Goal: Information Seeking & Learning: Stay updated

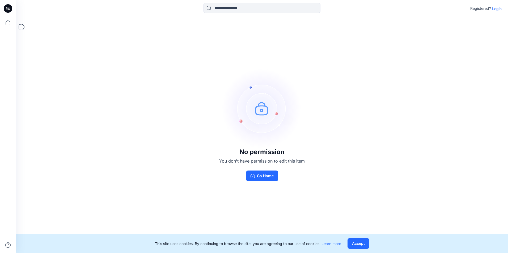
click at [497, 6] on p "Login" at bounding box center [497, 9] width 10 height 6
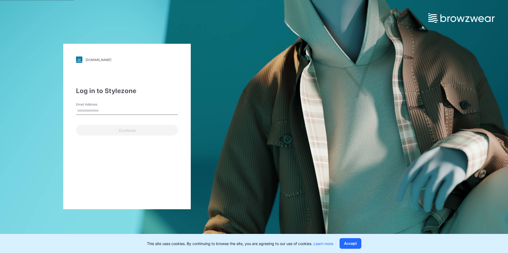
click at [102, 109] on input "Email Address" at bounding box center [127, 111] width 102 height 8
type input "**********"
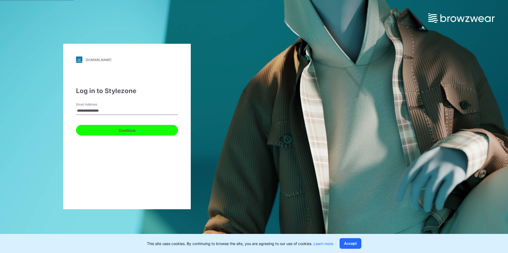
click at [100, 127] on button "Continue" at bounding box center [127, 130] width 102 height 11
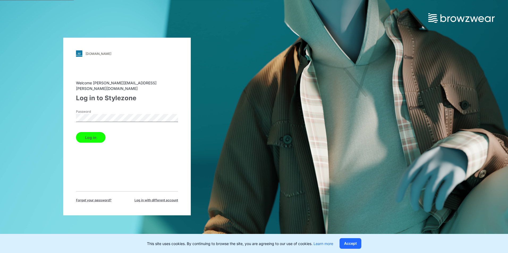
click at [91, 136] on button "Log in" at bounding box center [90, 137] width 29 height 11
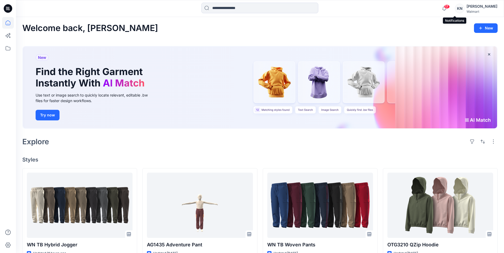
click at [449, 5] on span "17" at bounding box center [447, 7] width 6 height 4
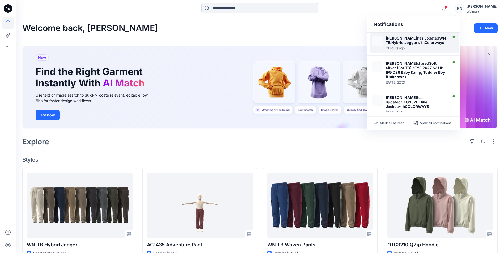
click at [417, 47] on div "21 hours ago" at bounding box center [415, 48] width 61 height 4
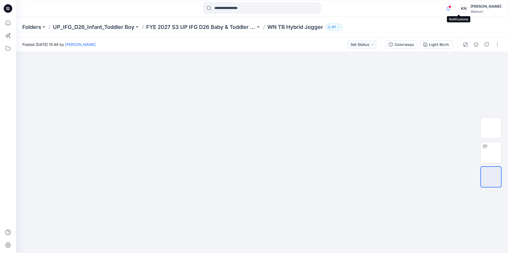
click at [453, 6] on icon "button" at bounding box center [448, 8] width 10 height 11
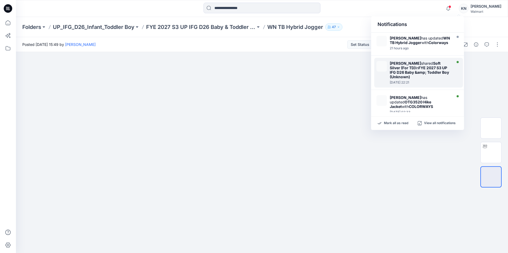
click at [424, 63] on div "[PERSON_NAME] shared Soft Silver (For TD) in FYE 2027 S3 UP IFG D26 Baby &amp; …" at bounding box center [419, 70] width 61 height 18
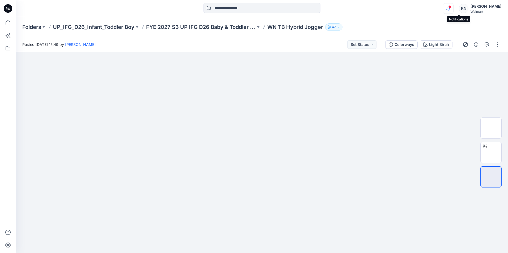
click at [453, 9] on icon "button" at bounding box center [448, 8] width 10 height 11
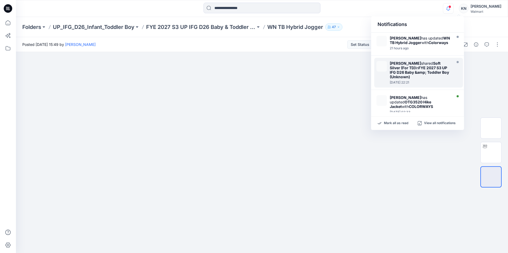
scroll to position [27, 0]
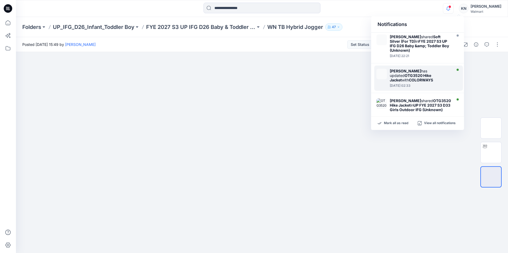
click at [422, 78] on div "[PERSON_NAME] has updated OTG3520 Hike Jacket with COLORWAYS" at bounding box center [419, 76] width 61 height 14
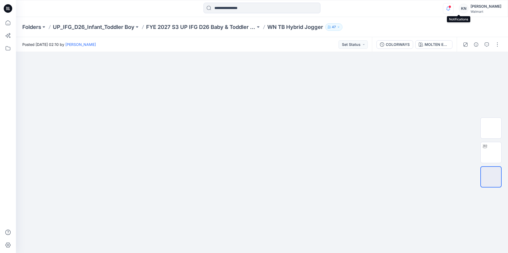
click at [453, 6] on icon "button" at bounding box center [448, 8] width 10 height 11
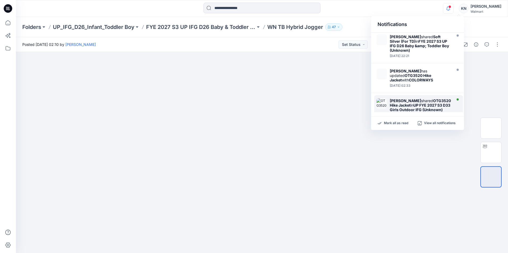
click at [422, 98] on div "[PERSON_NAME] shared OTG3520 Hike Jacket in UP FYE 2027 S3 D33 Girls Outdoor IF…" at bounding box center [418, 107] width 89 height 25
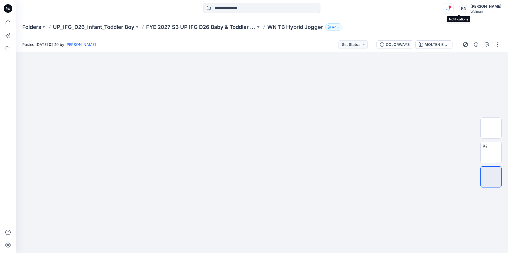
click at [453, 8] on icon "button" at bounding box center [448, 8] width 10 height 11
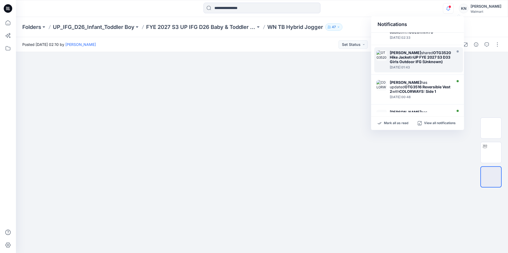
scroll to position [80, 0]
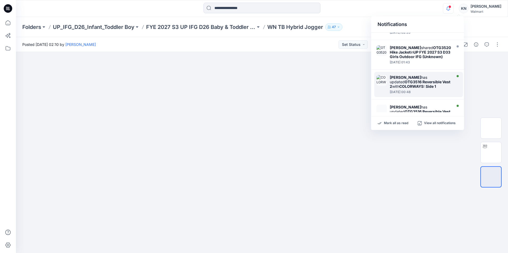
click at [431, 89] on div "[PERSON_NAME] has updated OTG3516 Reversible Vest 2 with COLORWAYS: Side 1" at bounding box center [419, 82] width 61 height 14
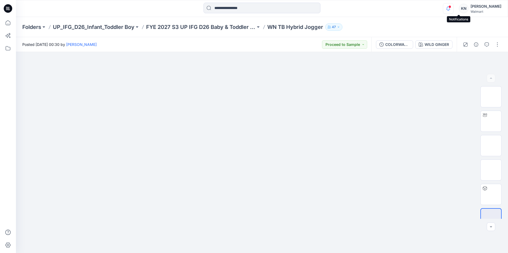
click at [453, 3] on icon "button" at bounding box center [448, 8] width 10 height 11
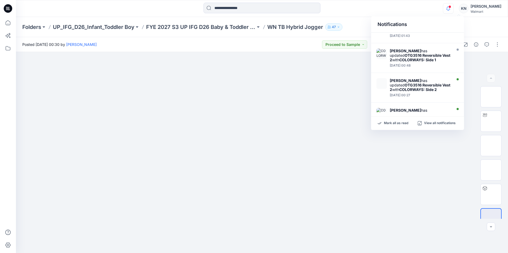
scroll to position [133, 0]
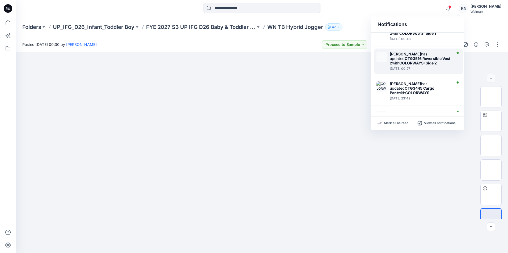
click at [443, 63] on div "[PERSON_NAME] has updated OTG3516 Reversible Vest 2 with COLORWAYS: Side 2" at bounding box center [419, 59] width 61 height 14
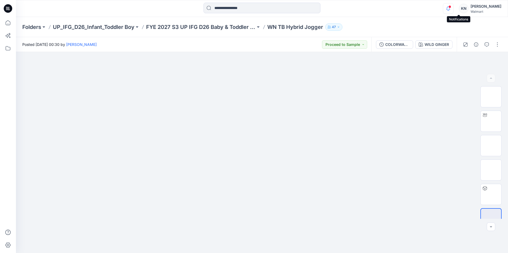
click at [453, 11] on icon "button" at bounding box center [448, 8] width 10 height 11
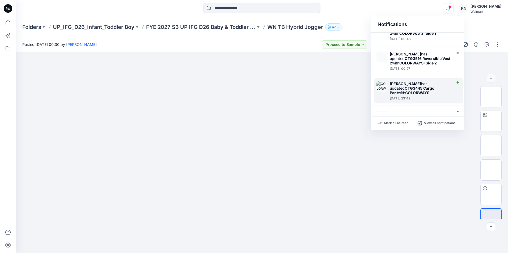
scroll to position [159, 0]
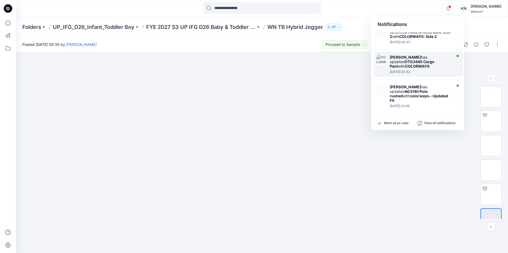
click at [437, 68] on div "[PERSON_NAME] has updated OTG3445 Cargo Pant with COLORWAYS" at bounding box center [419, 62] width 61 height 14
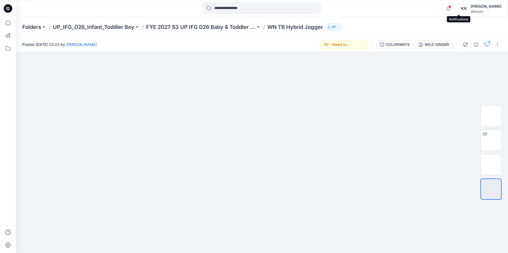
click at [453, 7] on icon "button" at bounding box center [448, 8] width 10 height 11
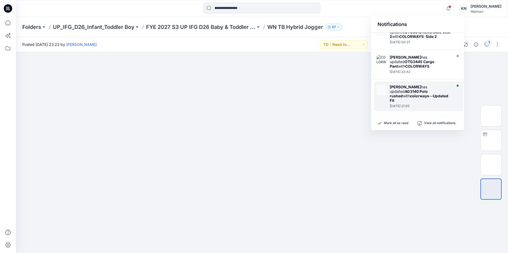
scroll to position [186, 0]
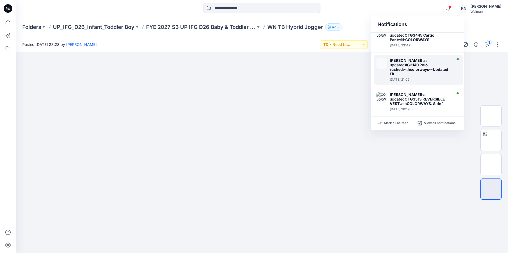
click at [423, 75] on strong "colorways--Updated Fit" at bounding box center [418, 71] width 58 height 9
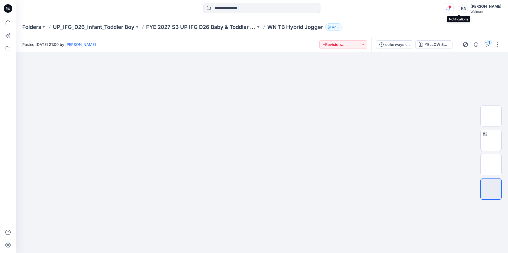
click at [453, 7] on icon "button" at bounding box center [448, 8] width 10 height 11
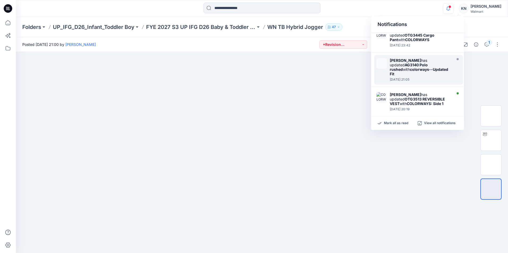
scroll to position [192, 0]
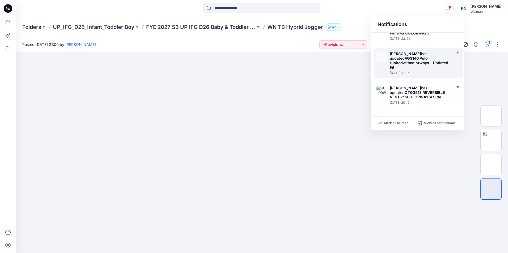
click at [424, 82] on div "Yunjin Chae has updated WN TB Hybrid Jogger with Colorways 21 hours ago Yunjin …" at bounding box center [417, 73] width 93 height 80
click at [425, 89] on div "[PERSON_NAME] has updated OTG3513 REVERSIBLE VEST with COLORWAYS: Side 1" at bounding box center [419, 93] width 61 height 14
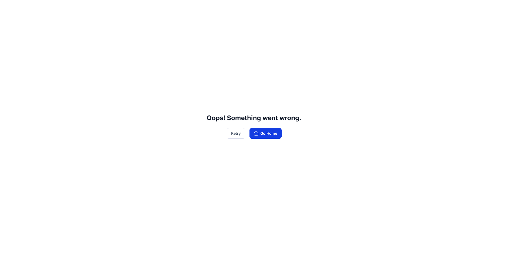
click at [265, 137] on button "Go Home" at bounding box center [265, 133] width 32 height 11
